Goal: Task Accomplishment & Management: Use online tool/utility

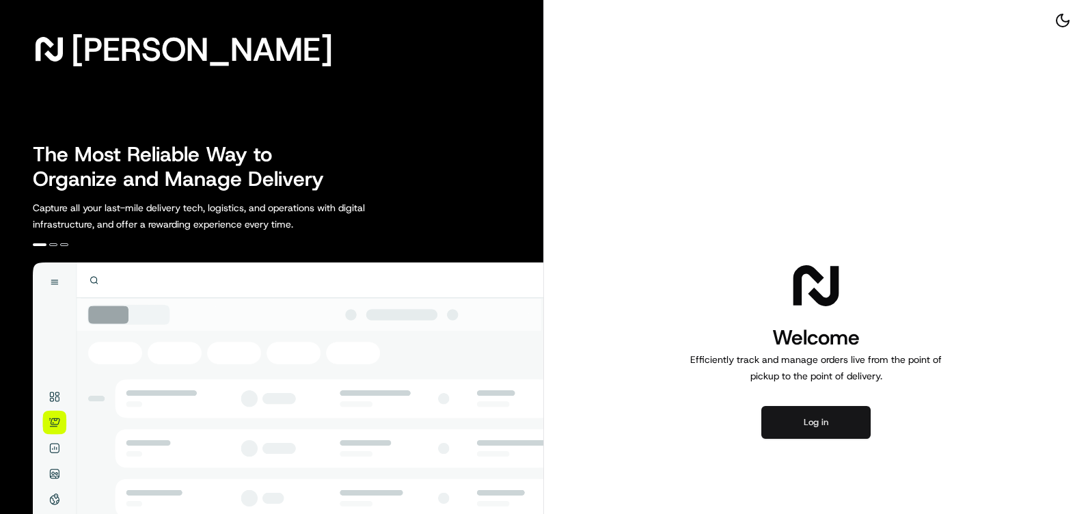
click at [827, 437] on button "Log in" at bounding box center [815, 422] width 109 height 33
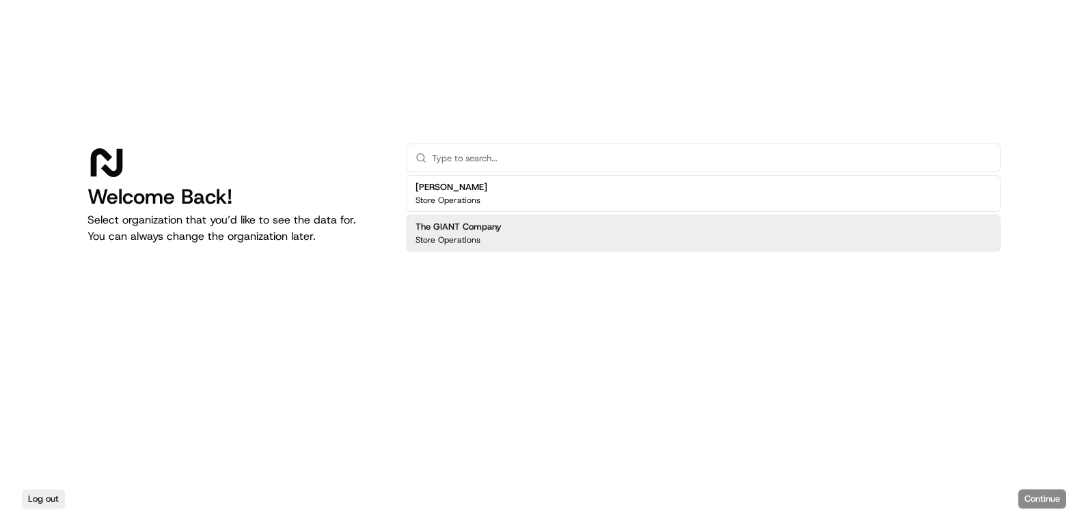
click at [460, 231] on h2 "The GIANT Company" at bounding box center [458, 227] width 86 height 12
click at [1059, 501] on button "Continue" at bounding box center [1042, 498] width 48 height 19
